Goal: Find contact information: Find contact information

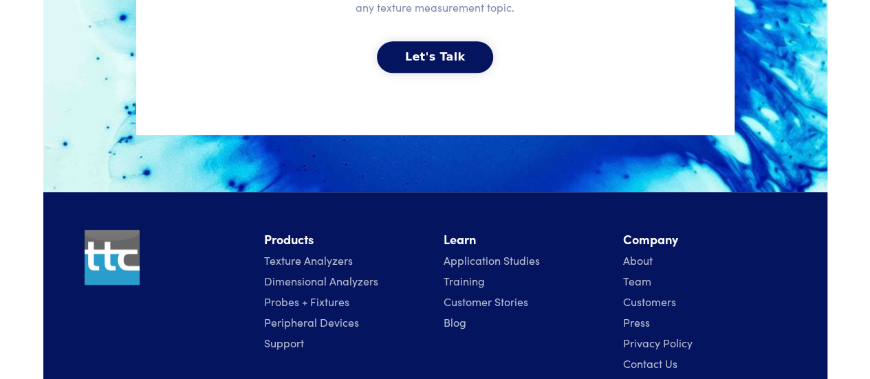
scroll to position [3255, 0]
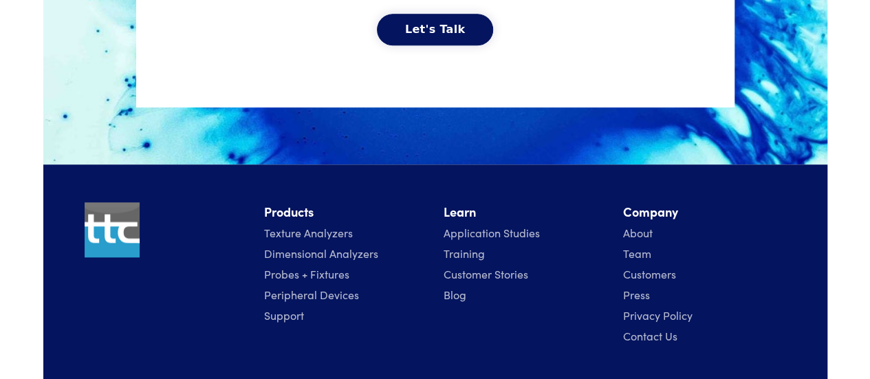
click at [647, 333] on link "Contact Us" at bounding box center [650, 335] width 54 height 15
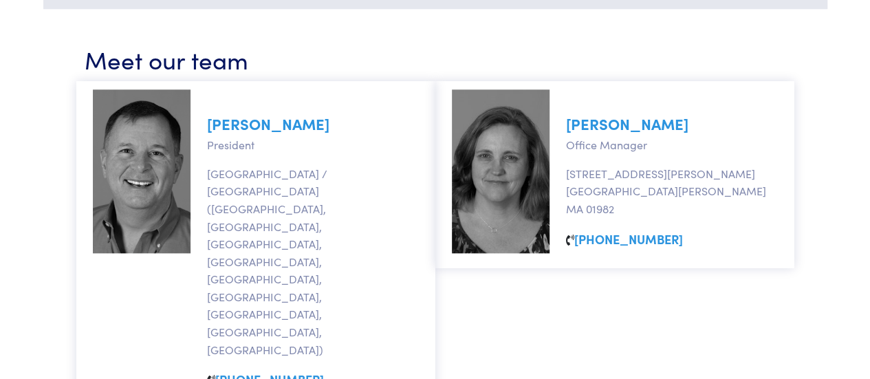
scroll to position [639, 0]
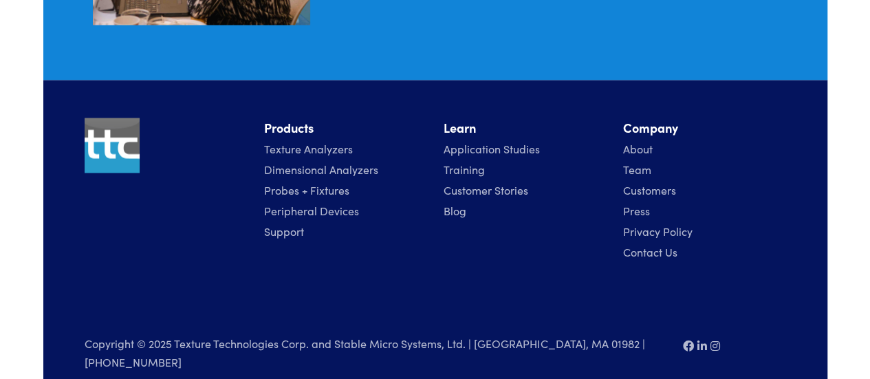
scroll to position [1316, 0]
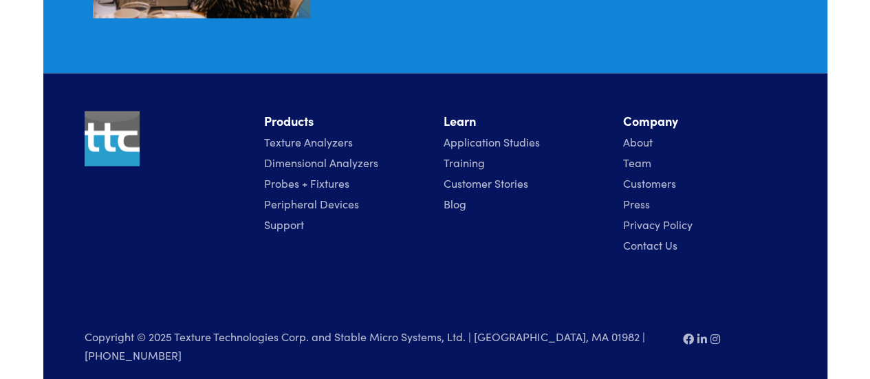
click at [650, 248] on link "Contact Us" at bounding box center [650, 244] width 54 height 15
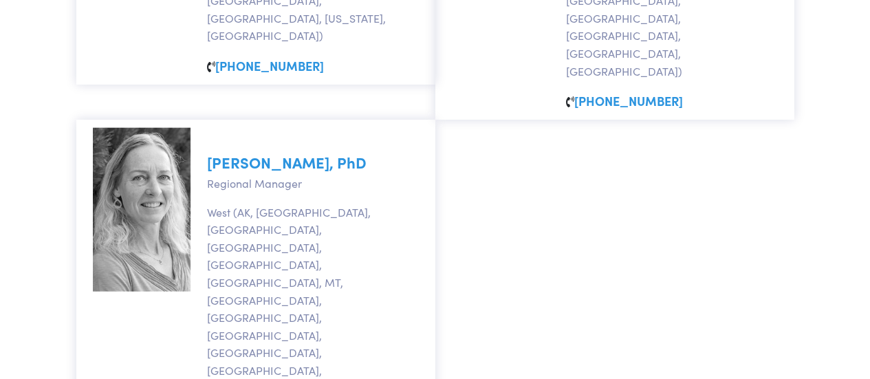
scroll to position [1651, 0]
